Goal: Transaction & Acquisition: Purchase product/service

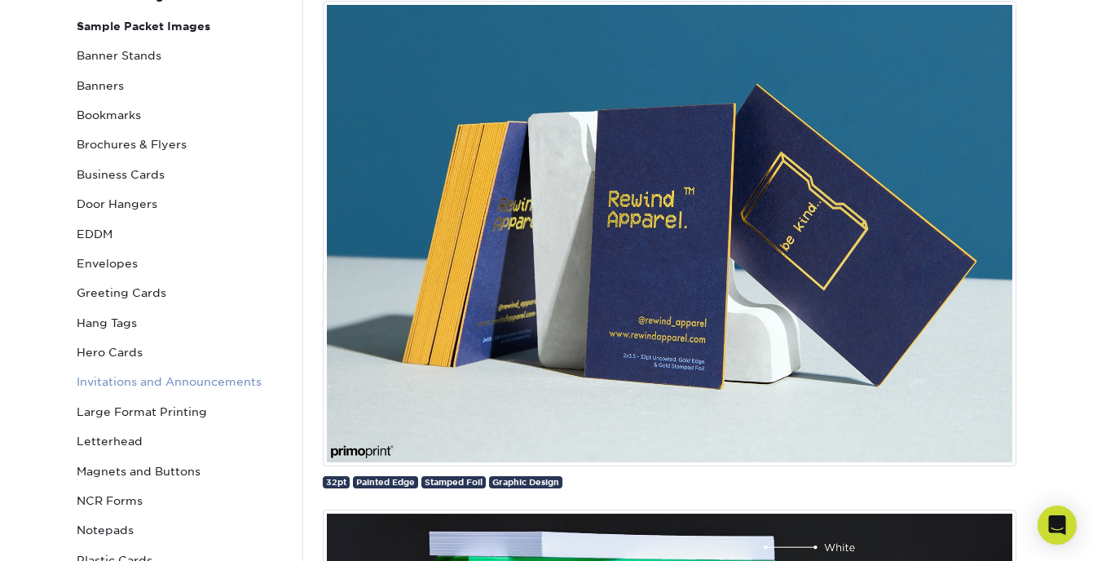
scroll to position [228, 0]
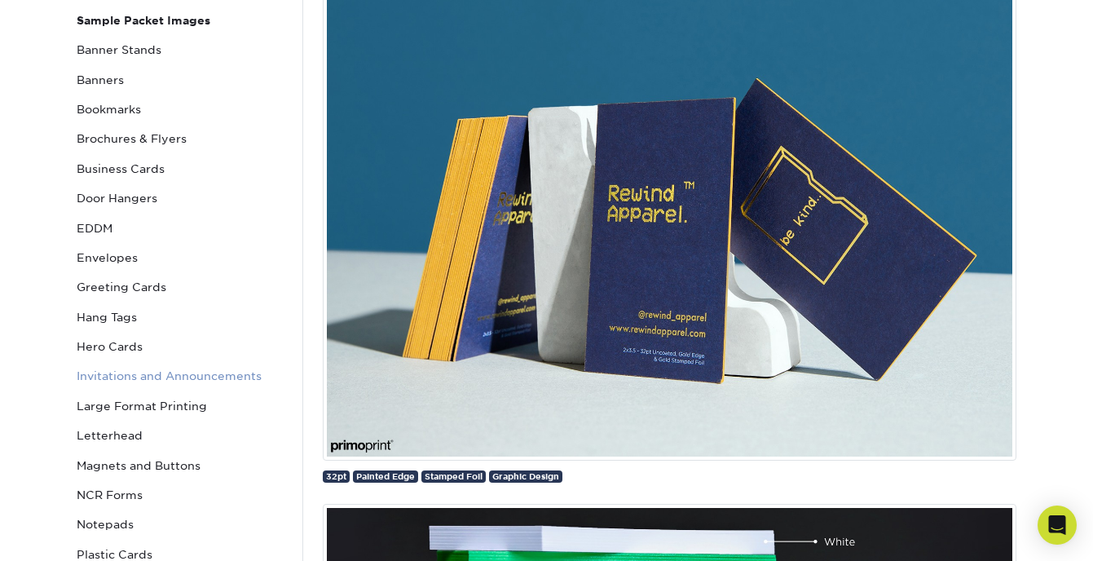
click at [231, 374] on link "Invitations and Announcements" at bounding box center [180, 375] width 220 height 29
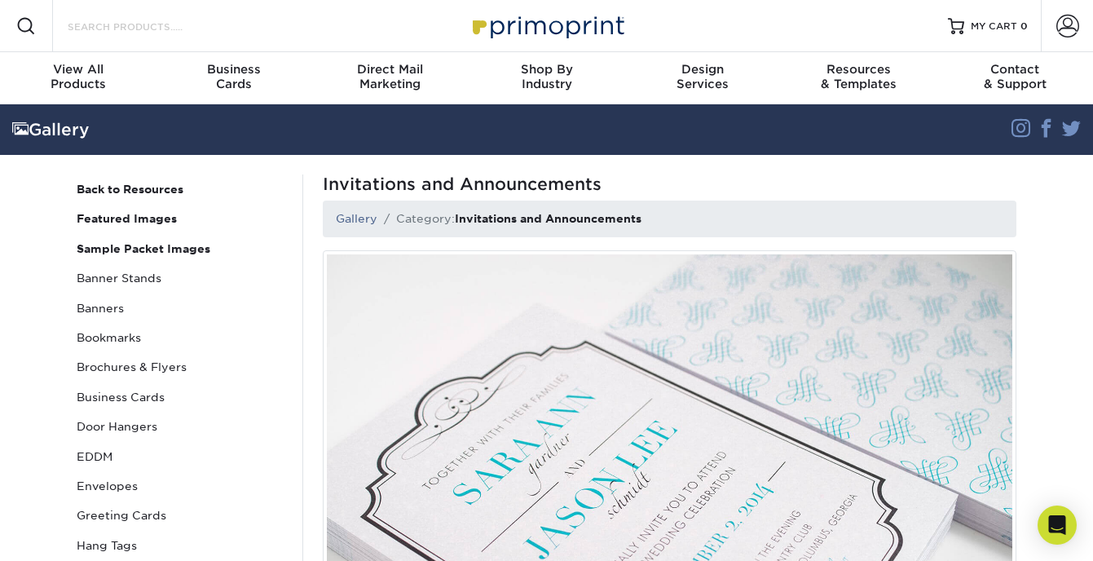
click at [165, 27] on input "Search Products" at bounding box center [145, 26] width 159 height 20
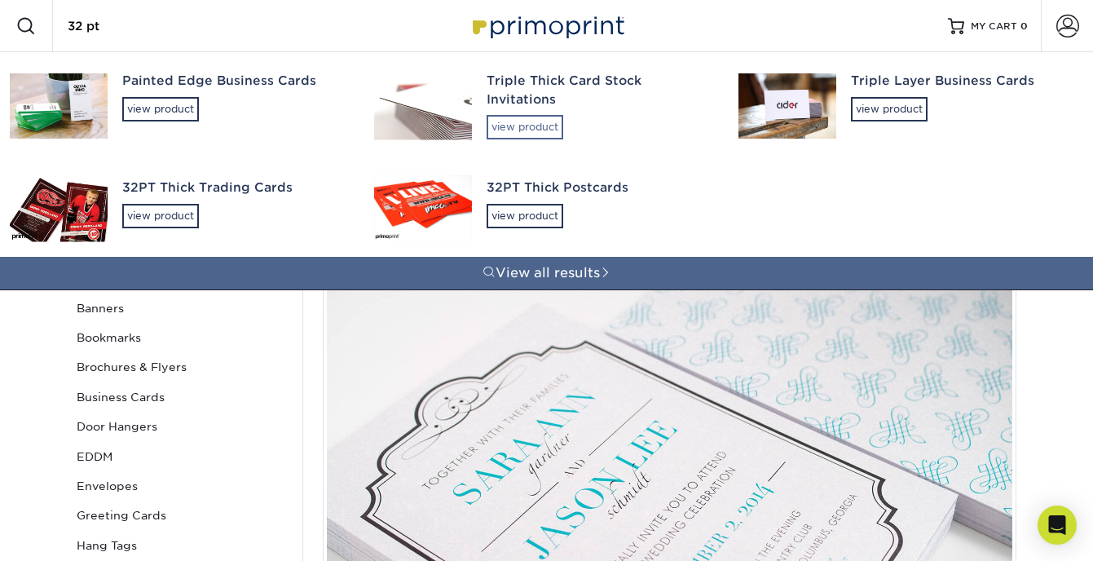
type input "32 pt"
click at [528, 115] on div "view product" at bounding box center [525, 127] width 77 height 24
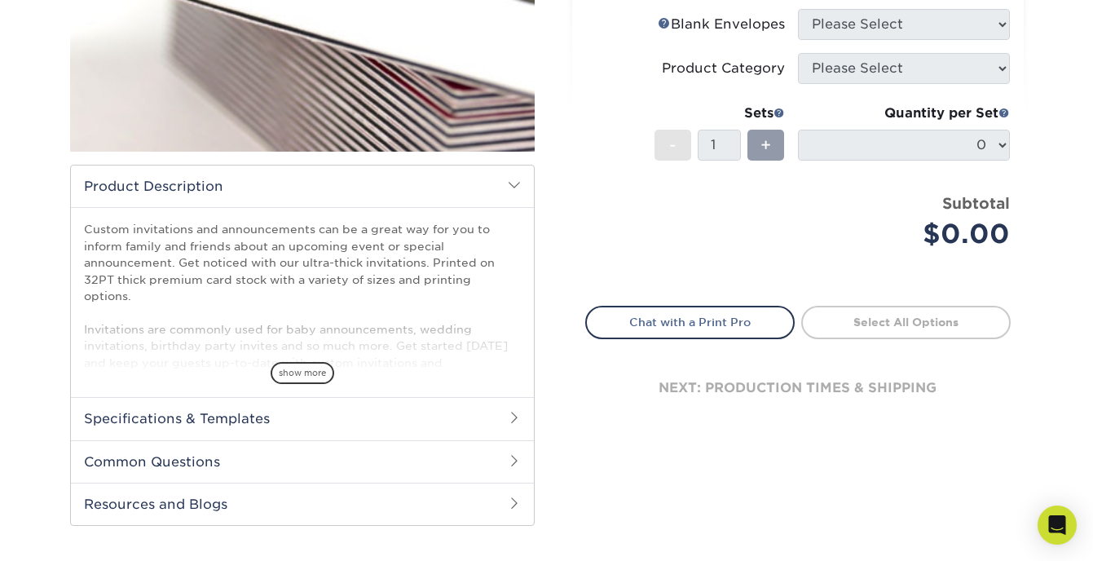
scroll to position [377, 0]
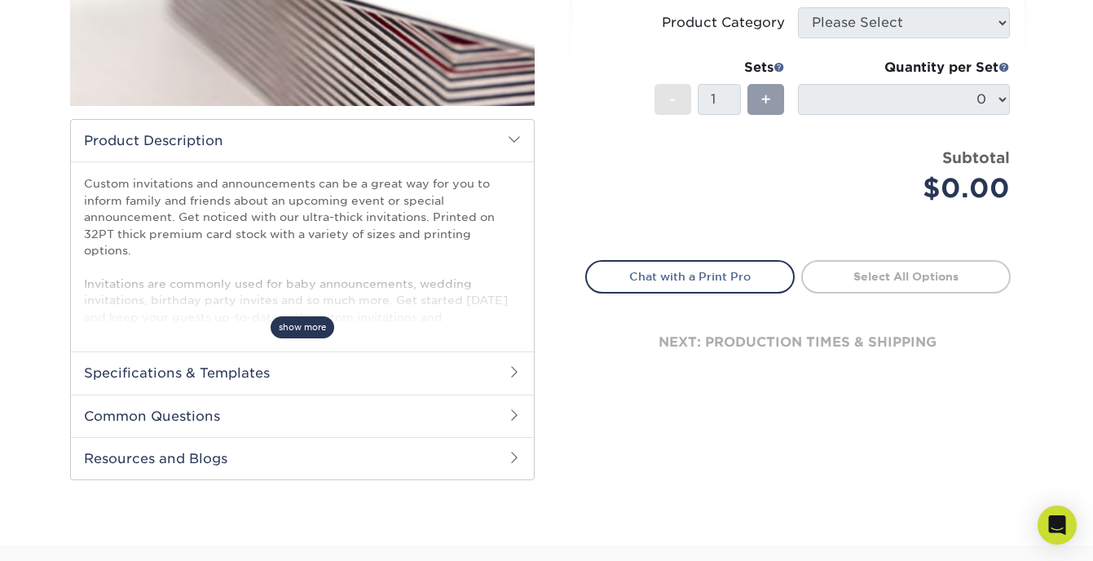
click at [315, 325] on span "show more" at bounding box center [303, 327] width 64 height 22
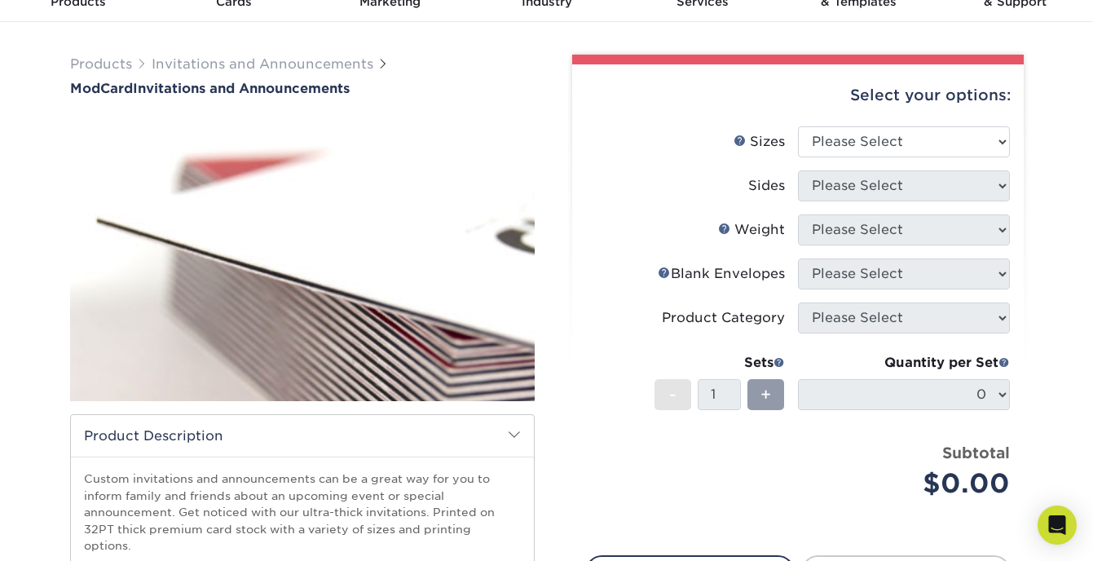
scroll to position [50, 0]
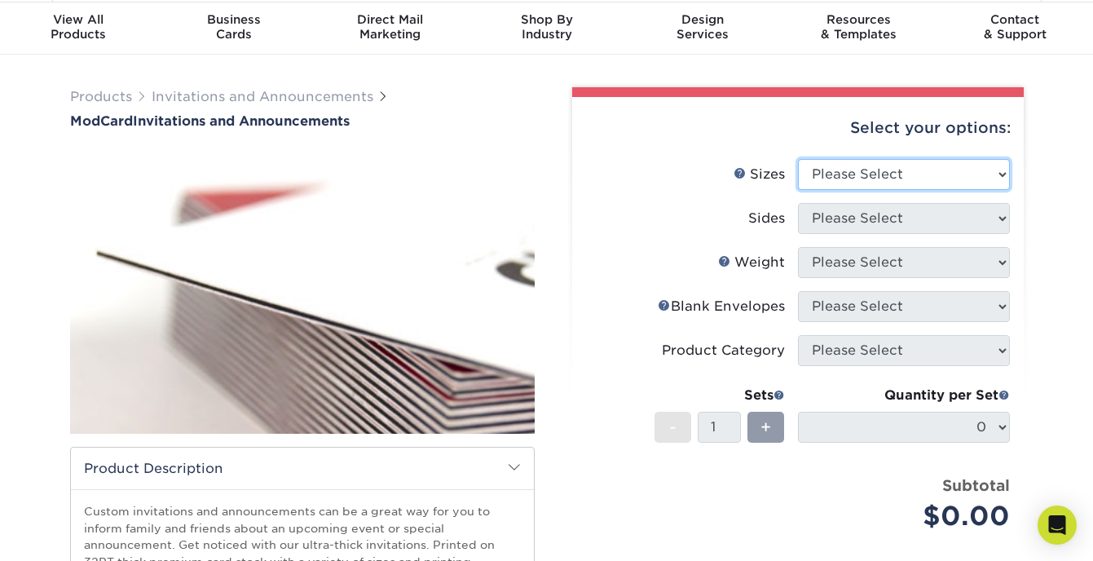
select select "6.00x6.00"
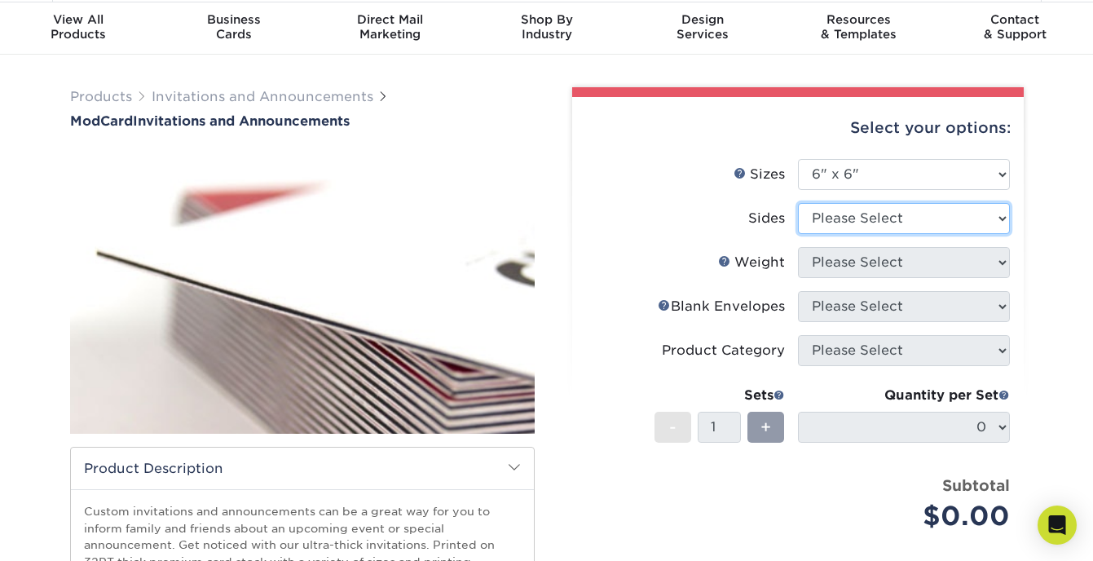
select select "13abbda7-1d64-4f25-8bb2-c179b224825d"
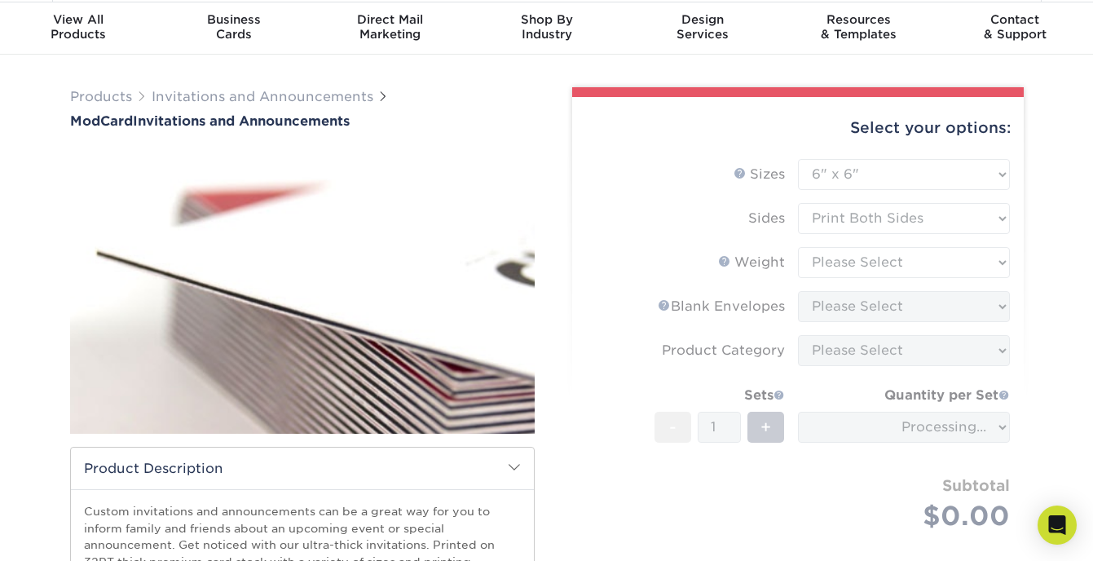
click at [878, 253] on form "Sizes Help Sizes Please Select 4.25" x 5.5" 4.25" x 6" 5" x 7" 6" x 6" Sides Pl…" at bounding box center [797, 364] width 425 height 410
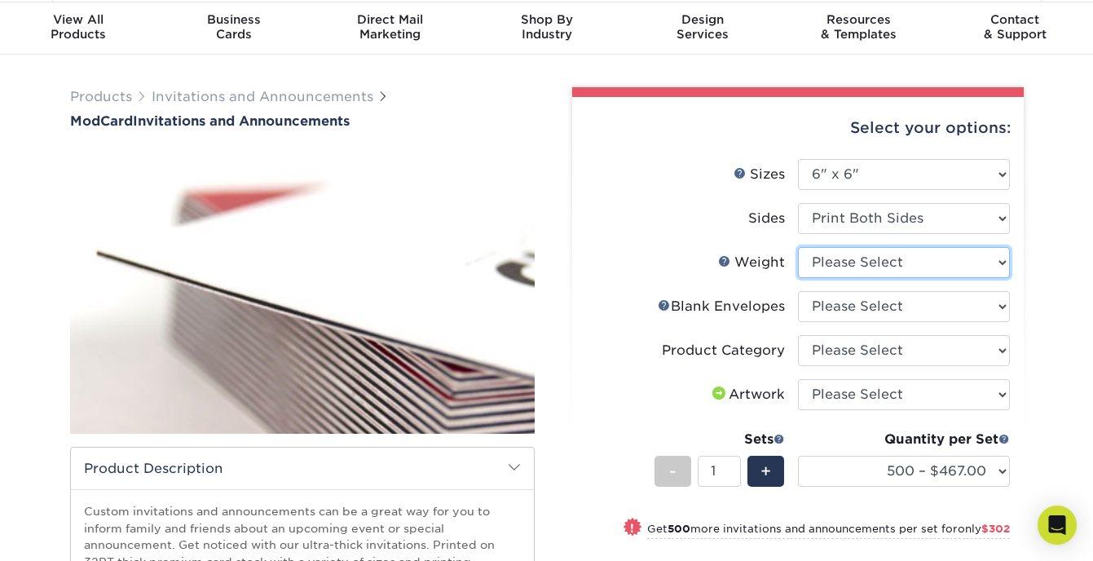
select select "32PTUCBLK"
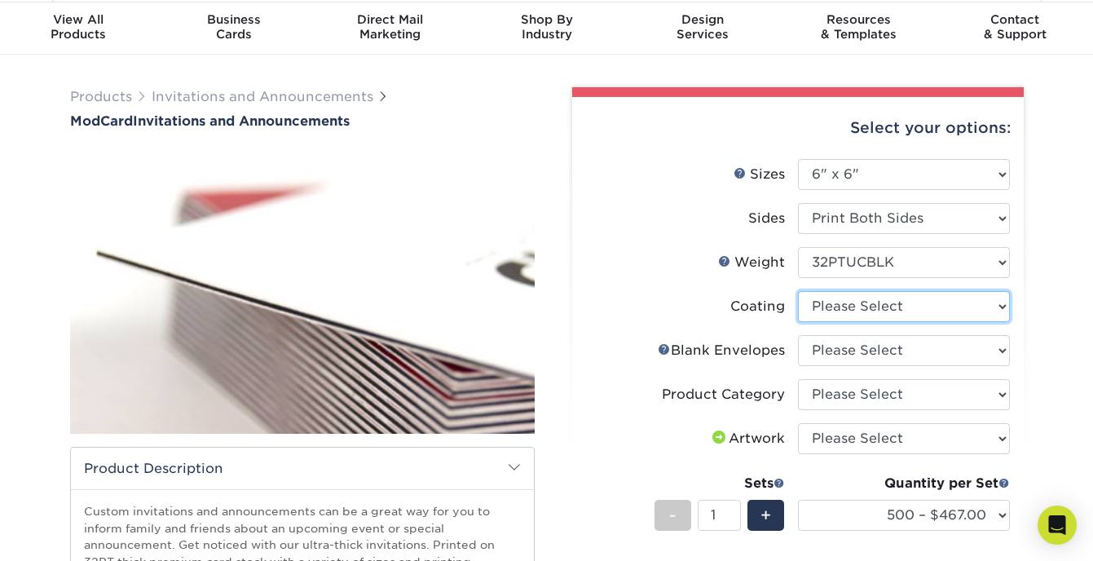
select select "3e7618de-abca-4bda-9f97-8b9129e913d8"
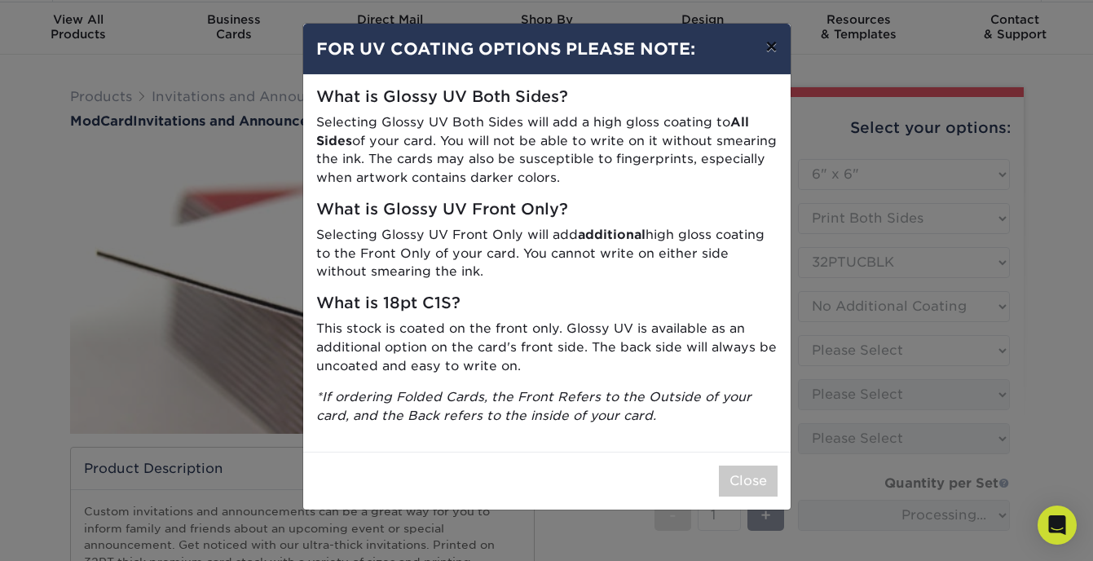
click at [768, 55] on button "×" at bounding box center [770, 47] width 37 height 46
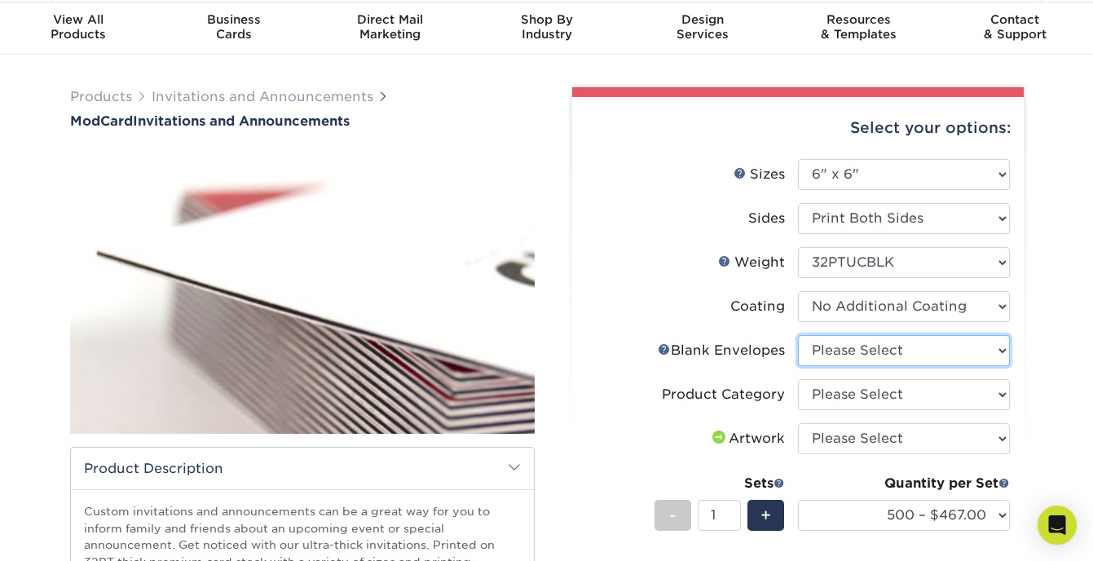
select select "9f137334-7cf0-4a73-8a74-a4df662606ea"
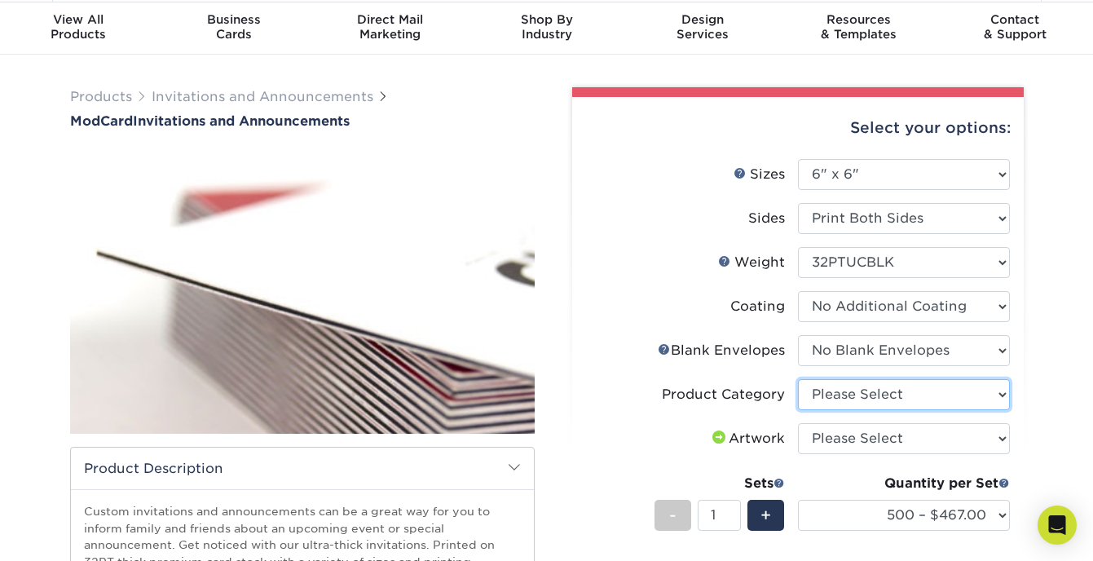
select select "afc43903-b91d-4869-9f05-9fa1eb7dcbea"
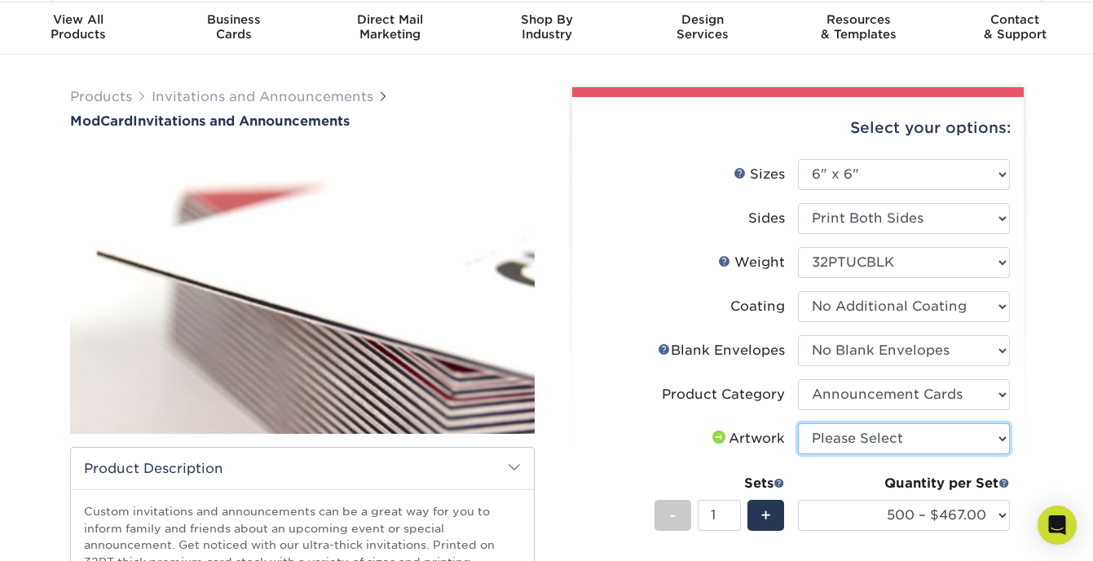
select select "upload"
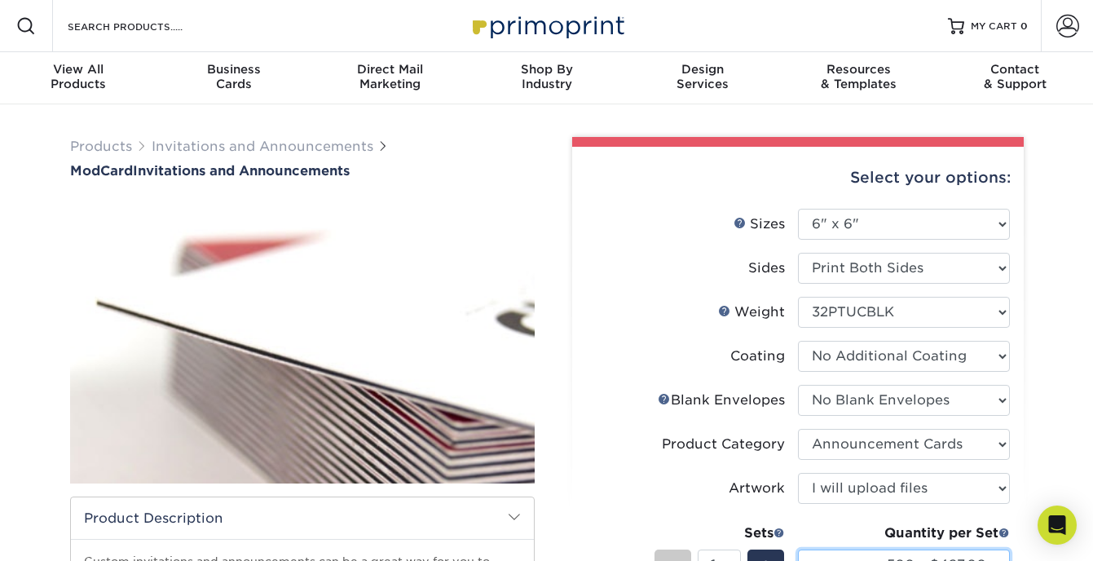
scroll to position [0, 0]
